Goal: Task Accomplishment & Management: Manage account settings

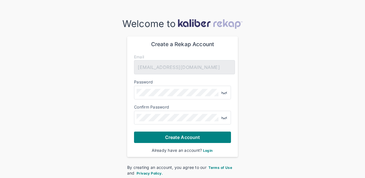
click at [196, 88] on div at bounding box center [182, 93] width 97 height 14
click at [221, 88] on button "button" at bounding box center [226, 93] width 10 height 10
click at [223, 114] on img "button" at bounding box center [224, 117] width 7 height 7
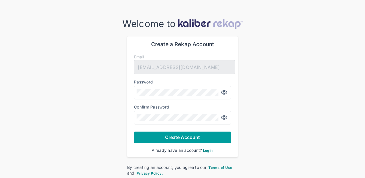
click at [196, 140] on button "Create Account" at bounding box center [182, 137] width 97 height 11
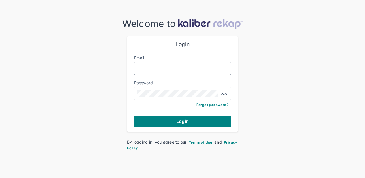
click at [189, 68] on input "Email" at bounding box center [183, 68] width 92 height 7
type input "**********"
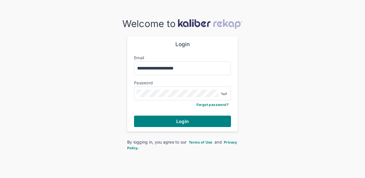
click at [179, 138] on div "**********" at bounding box center [182, 84] width 365 height 133
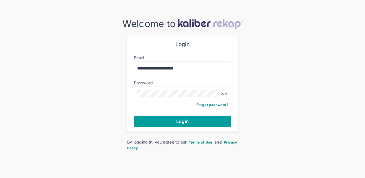
click at [196, 124] on button "Login" at bounding box center [182, 121] width 97 height 11
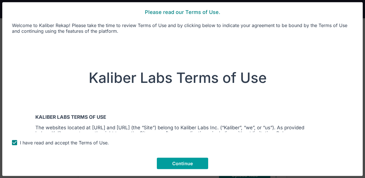
click at [188, 162] on span "Continue" at bounding box center [182, 164] width 21 height 6
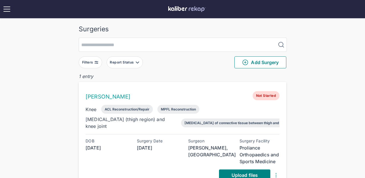
scroll to position [21, 0]
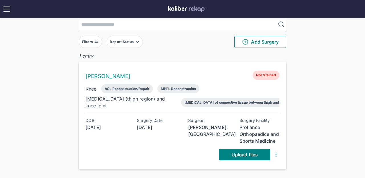
click at [275, 152] on img at bounding box center [276, 155] width 7 height 7
click at [297, 128] on div "Surgeries Filters Report Status Add Surgery 1 entry MEHUL SHAH Not Started Knee…" at bounding box center [182, 77] width 365 height 197
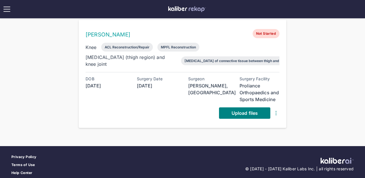
scroll to position [67, 0]
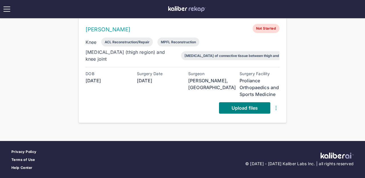
click at [10, 13] on img at bounding box center [6, 9] width 9 height 9
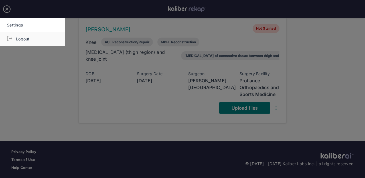
click at [16, 39] on link "Logout" at bounding box center [32, 39] width 65 height 14
